Goal: Information Seeking & Learning: Find specific fact

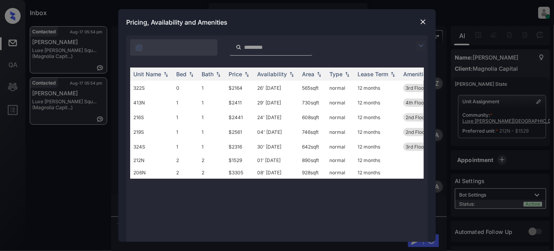
scroll to position [661, 0]
click at [240, 71] on div "Price" at bounding box center [234, 74] width 13 height 7
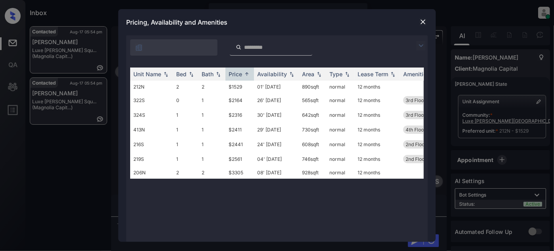
click at [428, 19] on div "Pricing, Availability and Amenities" at bounding box center [276, 22] width 317 height 26
click at [426, 19] on img at bounding box center [423, 22] width 8 height 8
